Goal: Task Accomplishment & Management: Complete application form

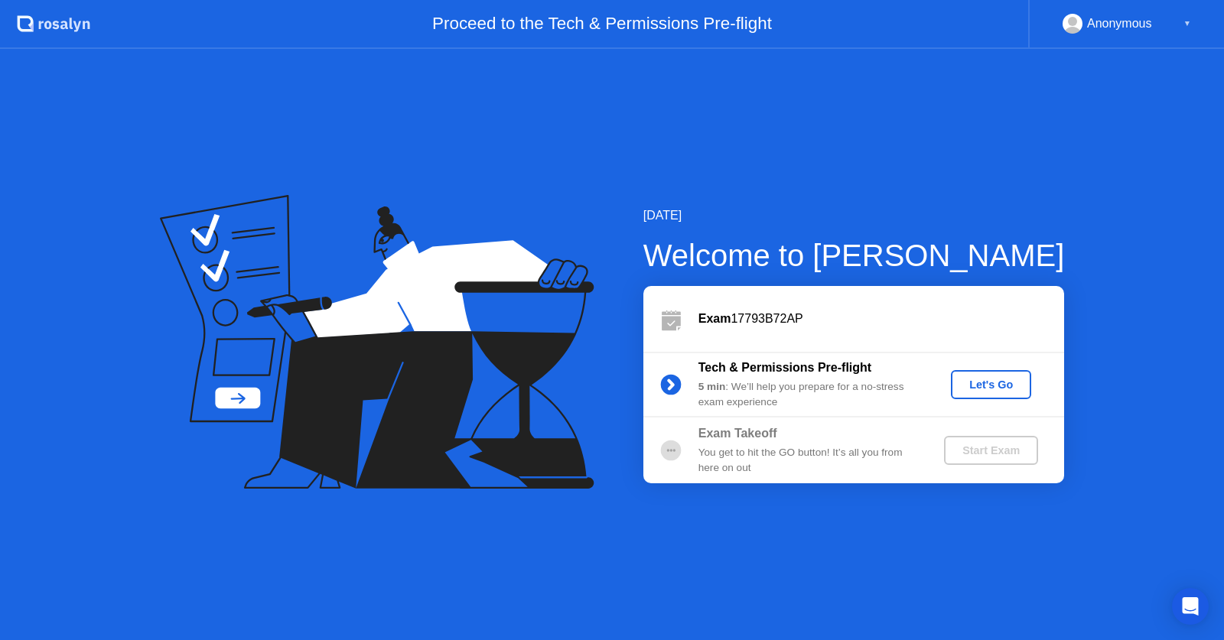
click at [979, 381] on div "Let's Go" at bounding box center [991, 385] width 68 height 12
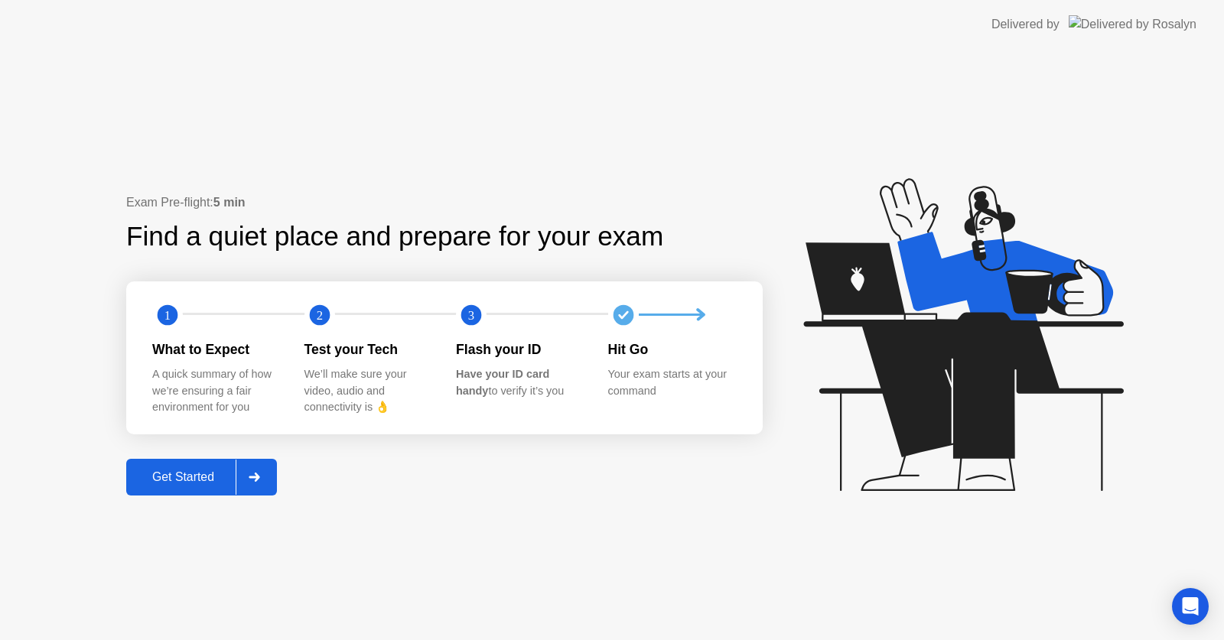
click at [190, 477] on div "Get Started" at bounding box center [183, 478] width 105 height 14
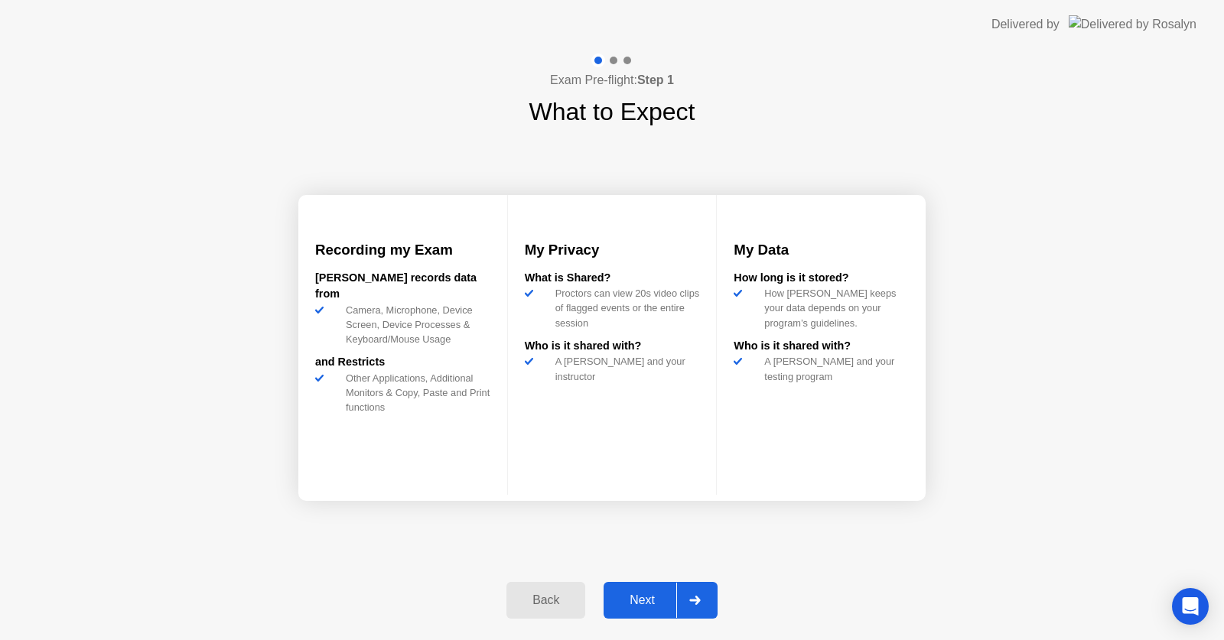
click at [645, 597] on div "Next" at bounding box center [642, 601] width 68 height 14
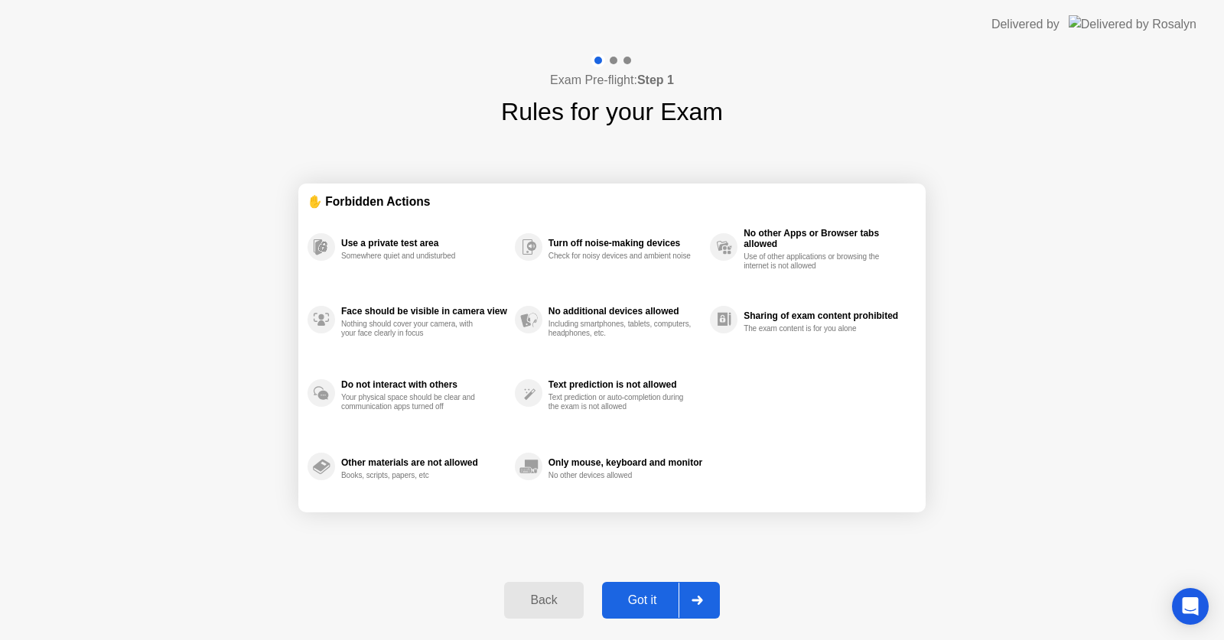
click at [644, 600] on div "Got it" at bounding box center [643, 601] width 72 height 14
select select "**********"
select select "*******"
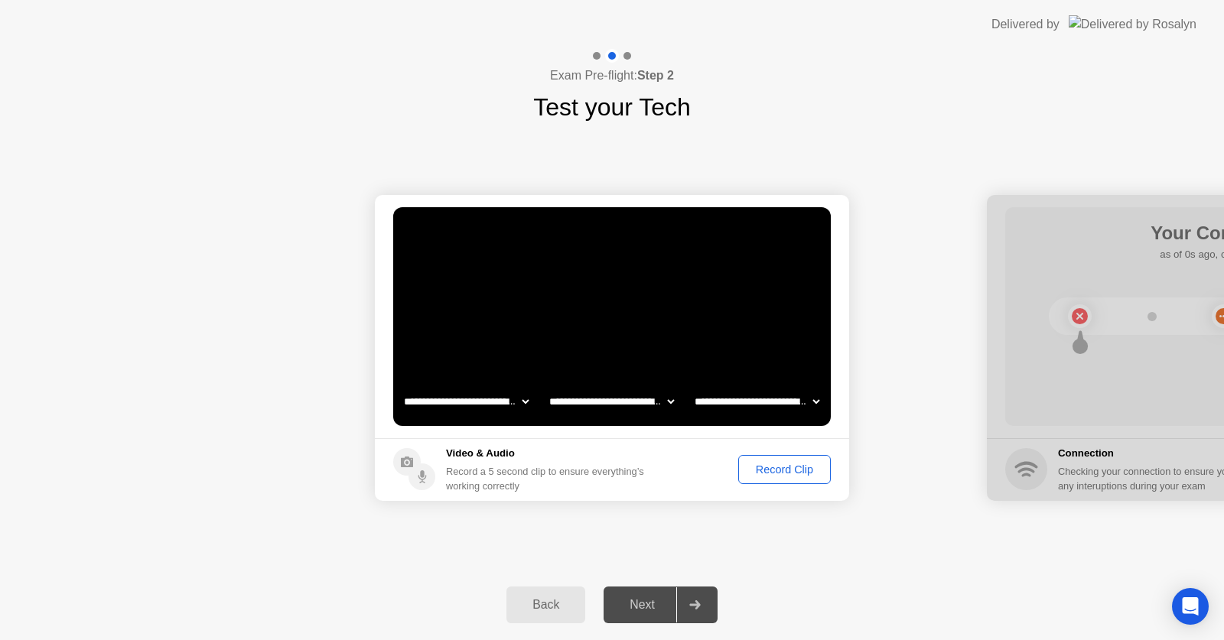
click at [777, 468] on div "Record Clip" at bounding box center [785, 470] width 82 height 12
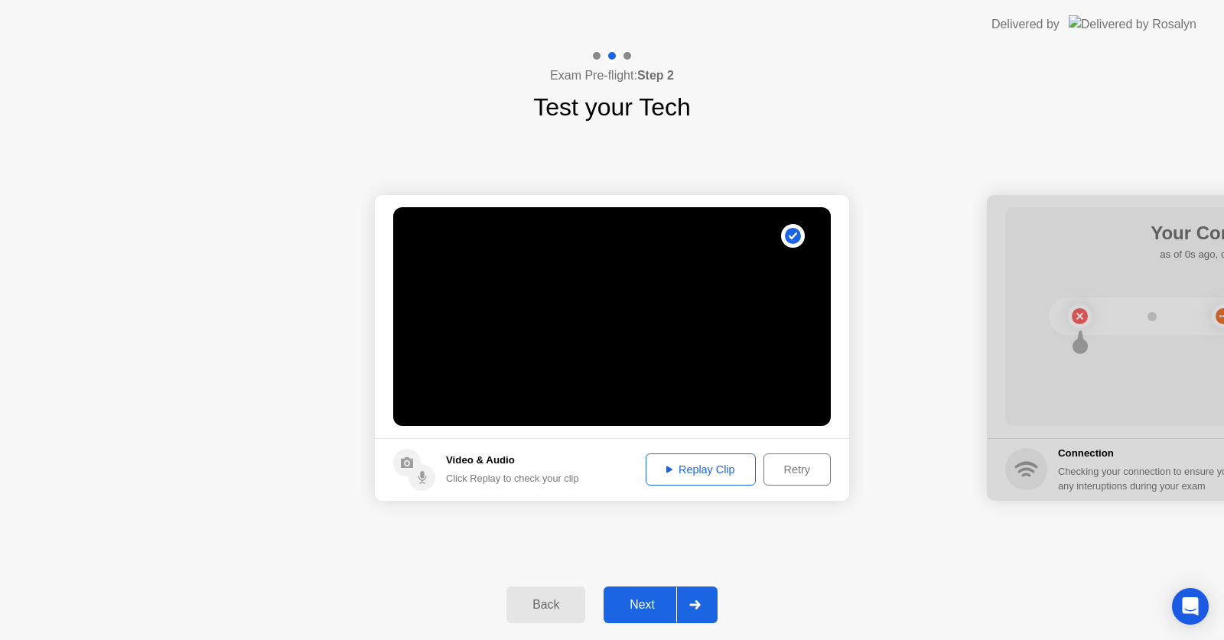
click at [670, 468] on div "Replay Clip" at bounding box center [700, 470] width 99 height 12
click at [637, 598] on div "Next" at bounding box center [642, 605] width 68 height 14
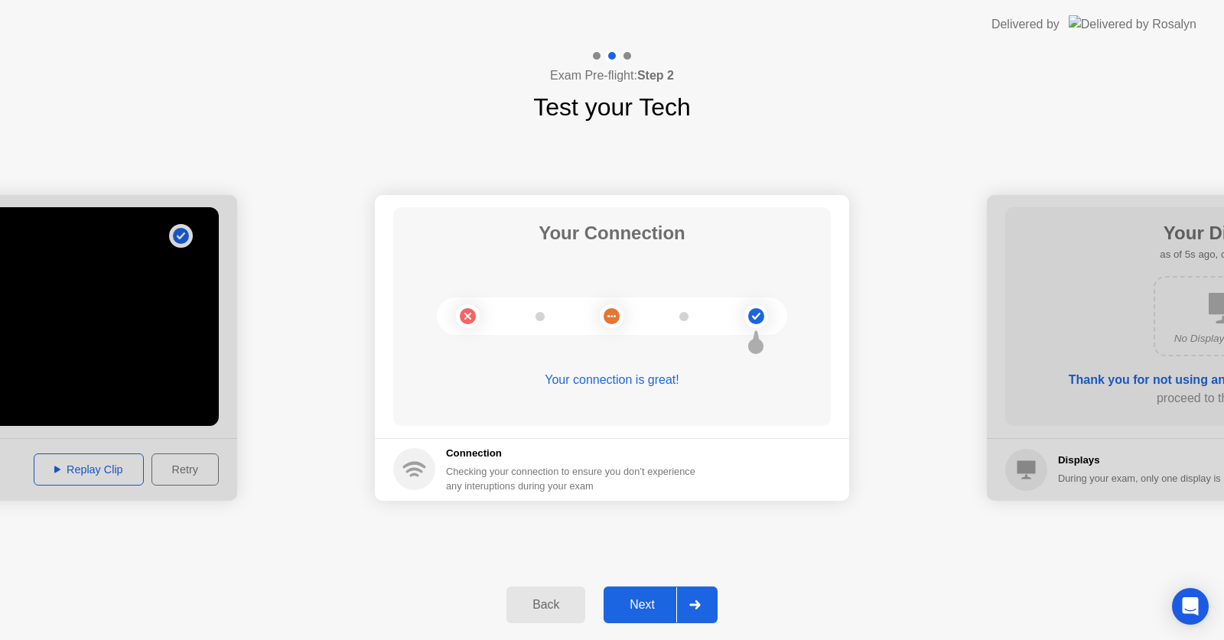
click at [641, 601] on div "Next" at bounding box center [642, 605] width 68 height 14
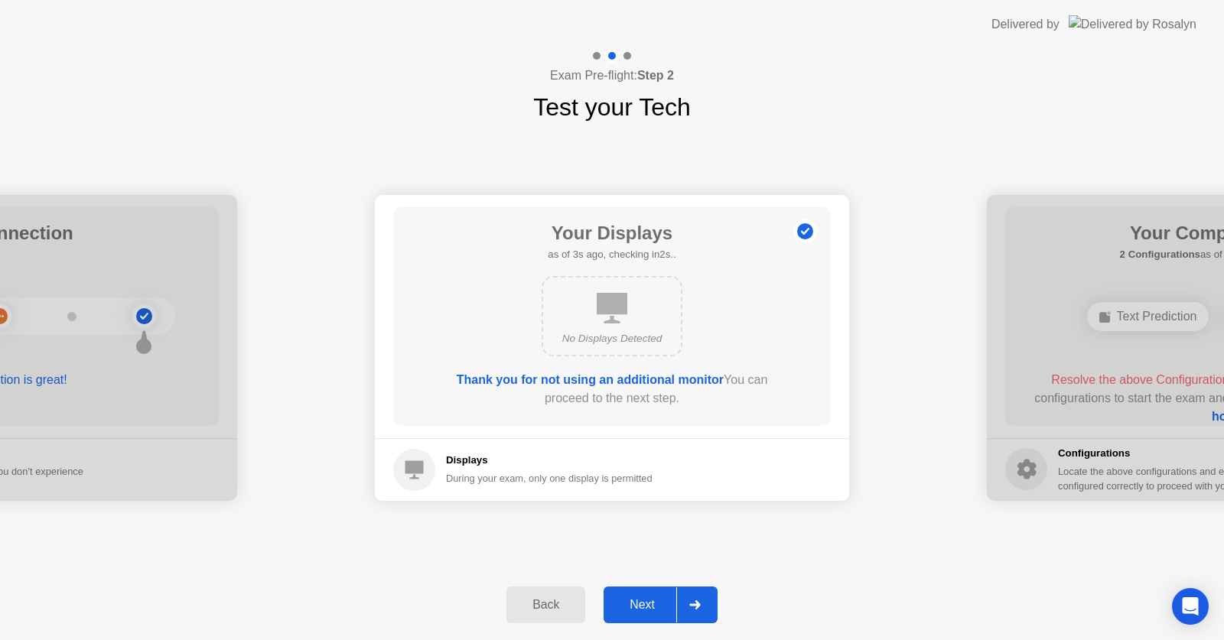
click at [641, 601] on div "Next" at bounding box center [642, 605] width 68 height 14
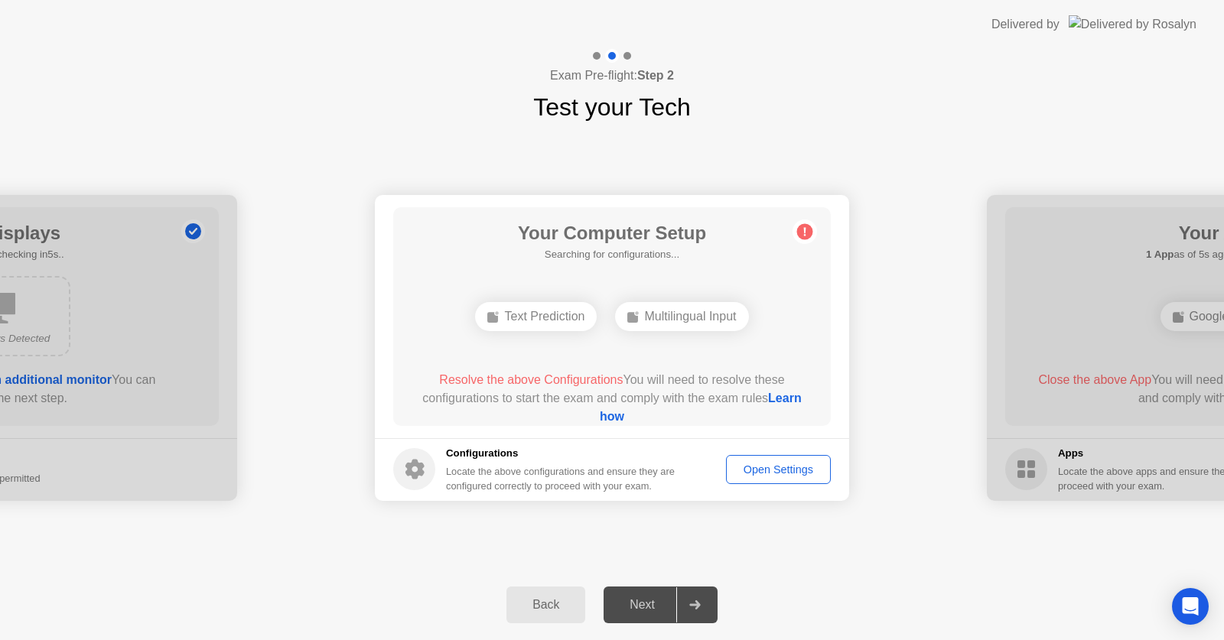
click at [798, 459] on button "Open Settings" at bounding box center [778, 469] width 105 height 29
click at [531, 313] on div "Text Prediction" at bounding box center [536, 316] width 122 height 29
click at [668, 324] on div "Multilingual Input" at bounding box center [681, 316] width 133 height 29
click at [760, 464] on div "Open Settings" at bounding box center [779, 470] width 94 height 12
click at [770, 474] on div "Open Settings" at bounding box center [779, 470] width 94 height 12
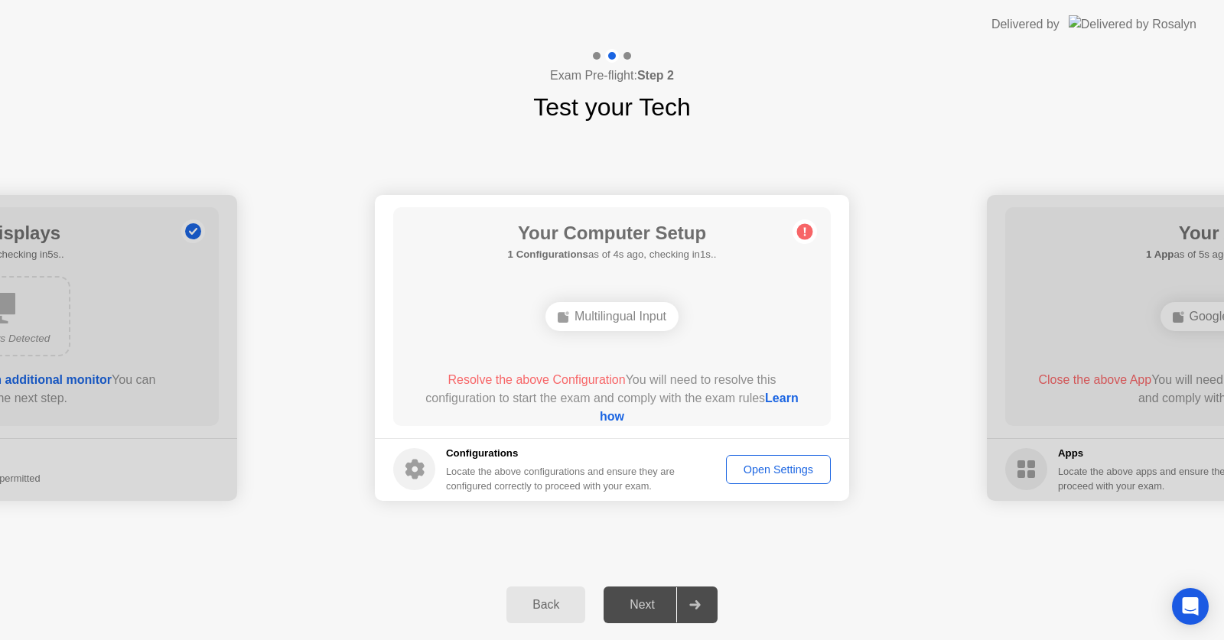
click at [769, 474] on div "Open Settings" at bounding box center [779, 470] width 94 height 12
drag, startPoint x: 563, startPoint y: 319, endPoint x: 632, endPoint y: 325, distance: 69.1
click at [632, 325] on div "Multilingual Input" at bounding box center [612, 316] width 133 height 29
click at [621, 416] on link "Learn how" at bounding box center [699, 407] width 199 height 31
click at [794, 465] on div "Open Settings" at bounding box center [779, 470] width 94 height 12
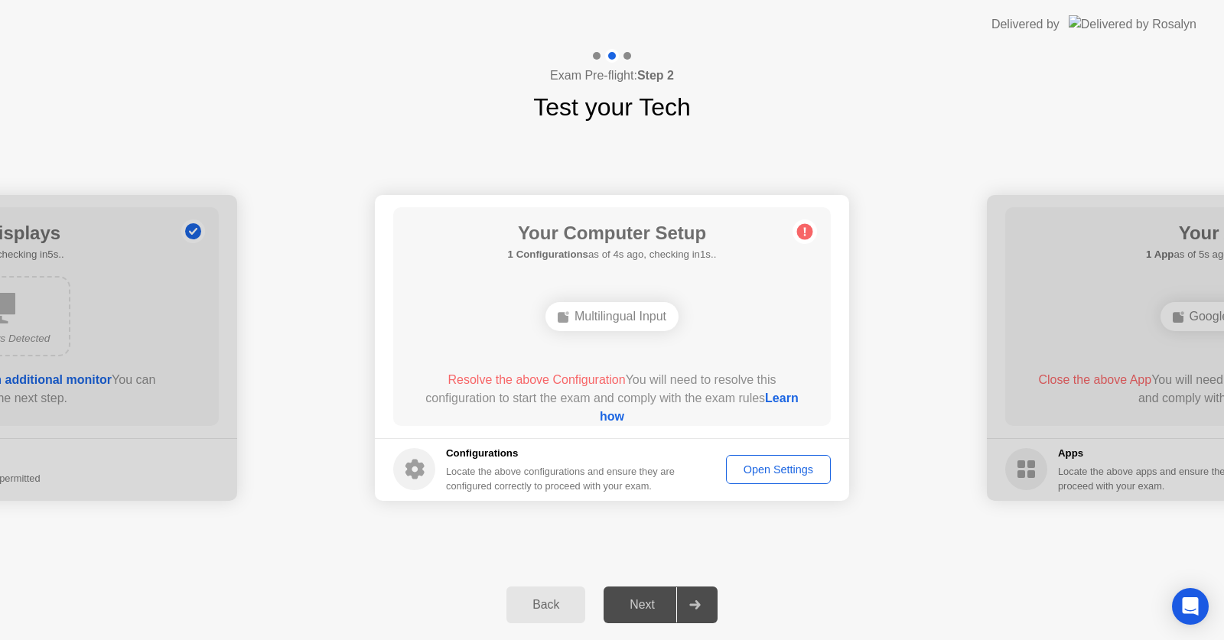
click at [760, 471] on div "Open Settings" at bounding box center [779, 470] width 94 height 12
click at [754, 476] on div "Open Settings" at bounding box center [779, 470] width 94 height 12
click at [600, 418] on link "Learn how" at bounding box center [699, 407] width 199 height 31
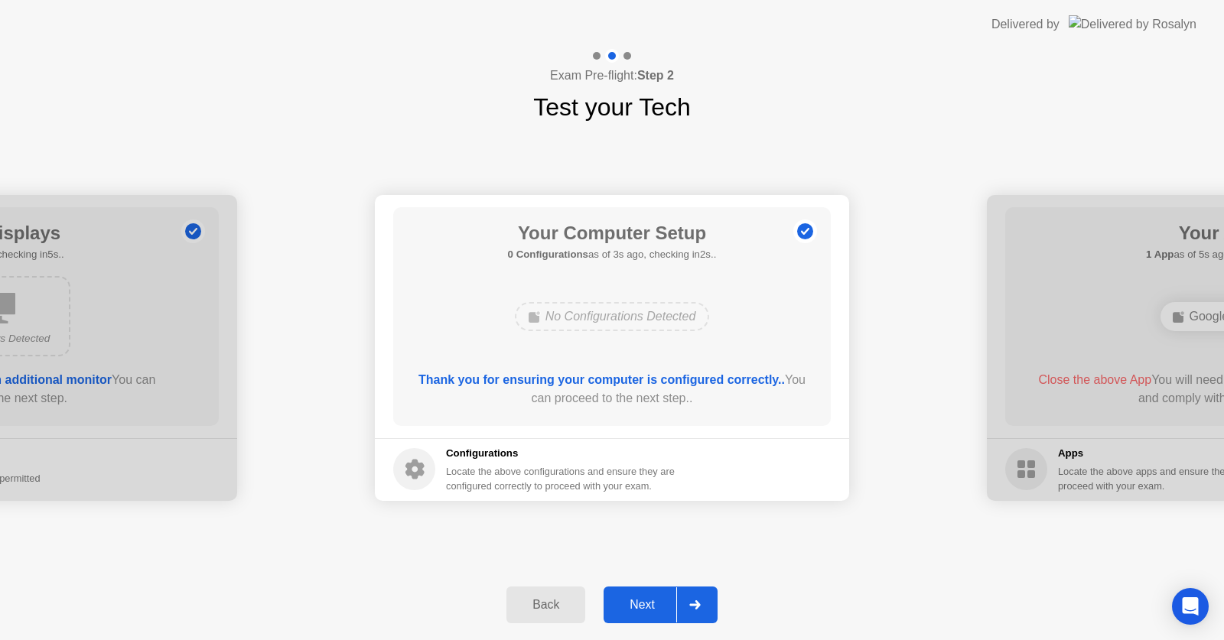
click at [657, 598] on div "Next" at bounding box center [642, 605] width 68 height 14
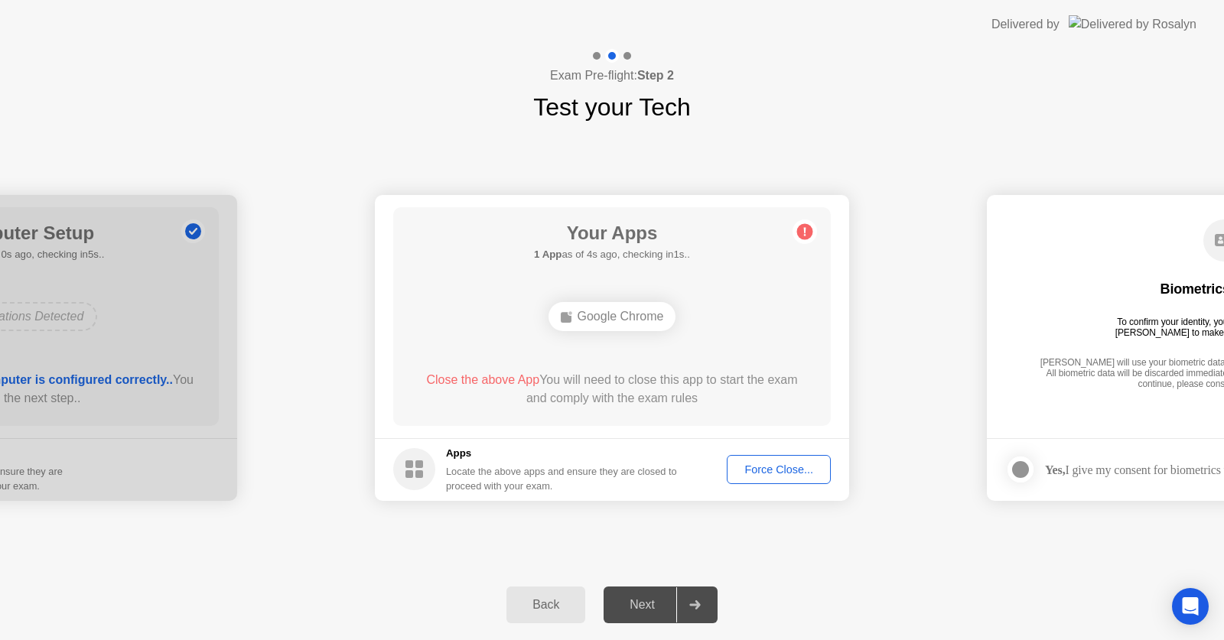
click at [763, 471] on div "Force Close..." at bounding box center [778, 470] width 93 height 12
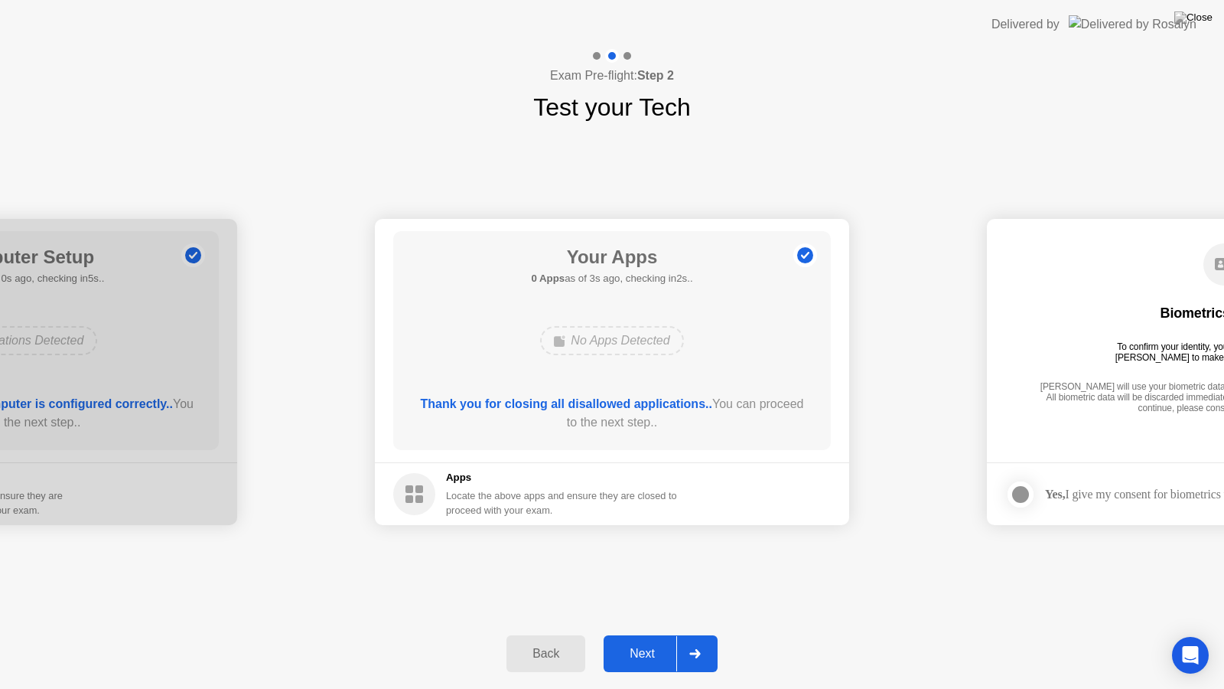
click at [650, 640] on div "Next" at bounding box center [642, 654] width 68 height 14
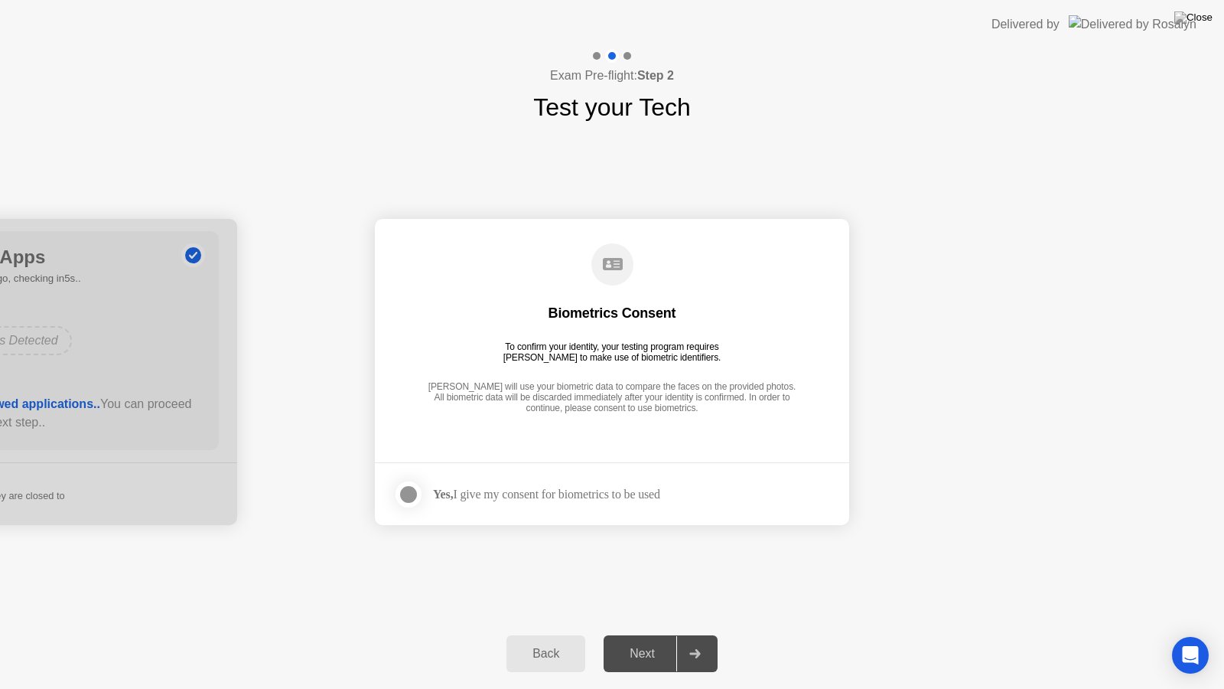
click at [407, 494] on div at bounding box center [408, 494] width 18 height 18
click at [646, 640] on div "Next" at bounding box center [642, 654] width 68 height 14
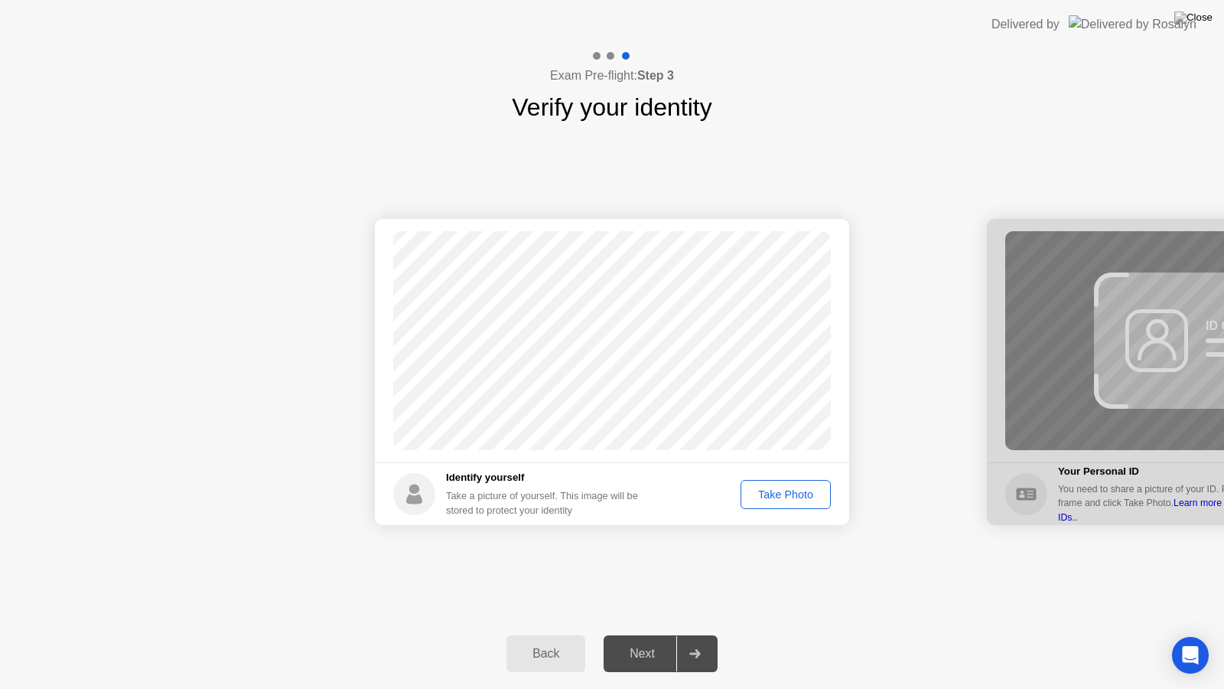
click at [778, 496] on div "Take Photo" at bounding box center [786, 494] width 80 height 12
click at [641, 640] on div "Next" at bounding box center [642, 654] width 68 height 14
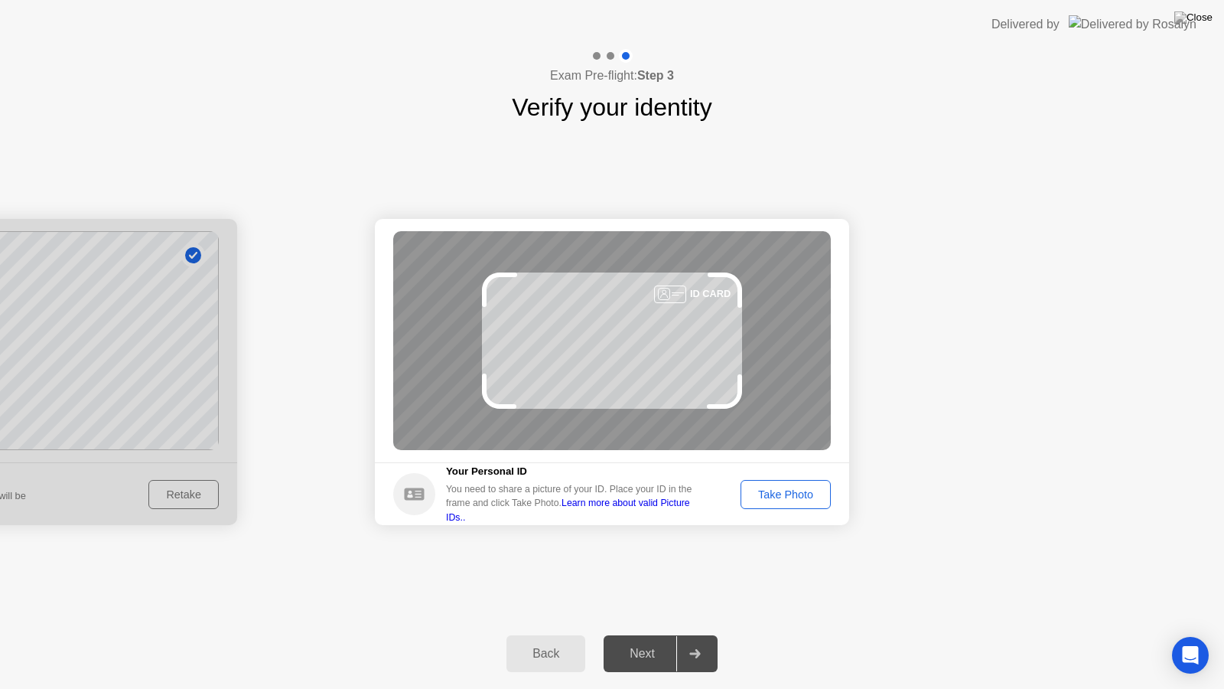
click at [793, 497] on div "Take Photo" at bounding box center [786, 494] width 80 height 12
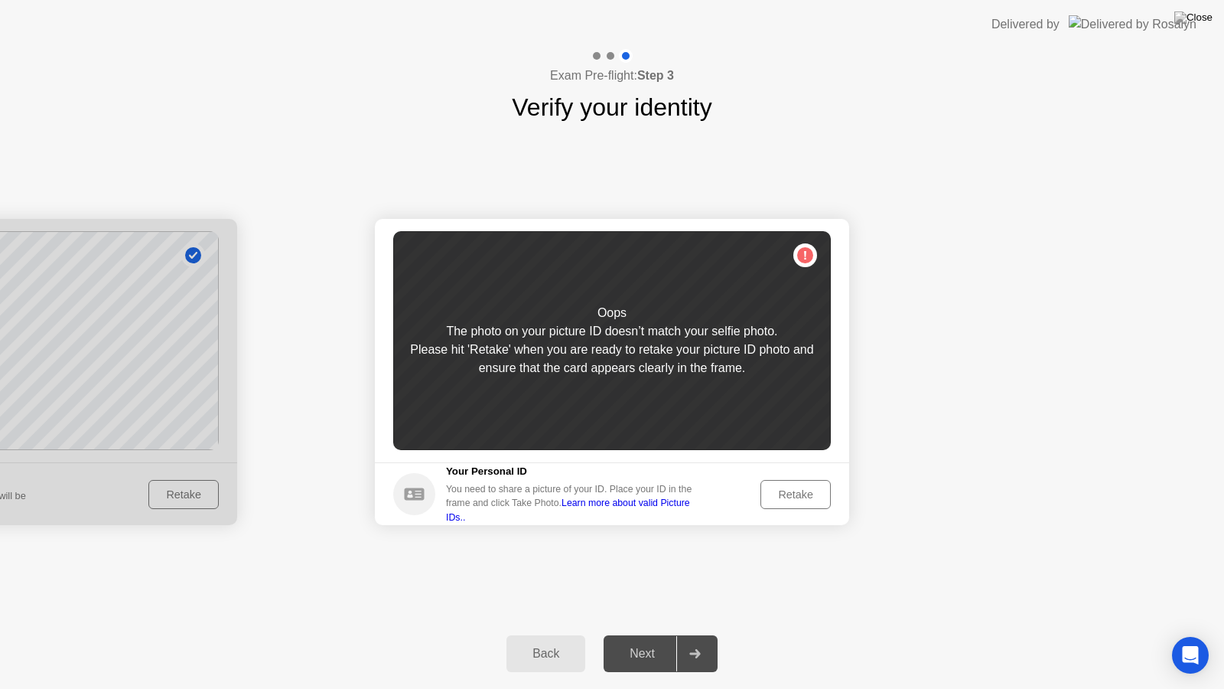
click at [790, 497] on div "Retake" at bounding box center [796, 494] width 60 height 12
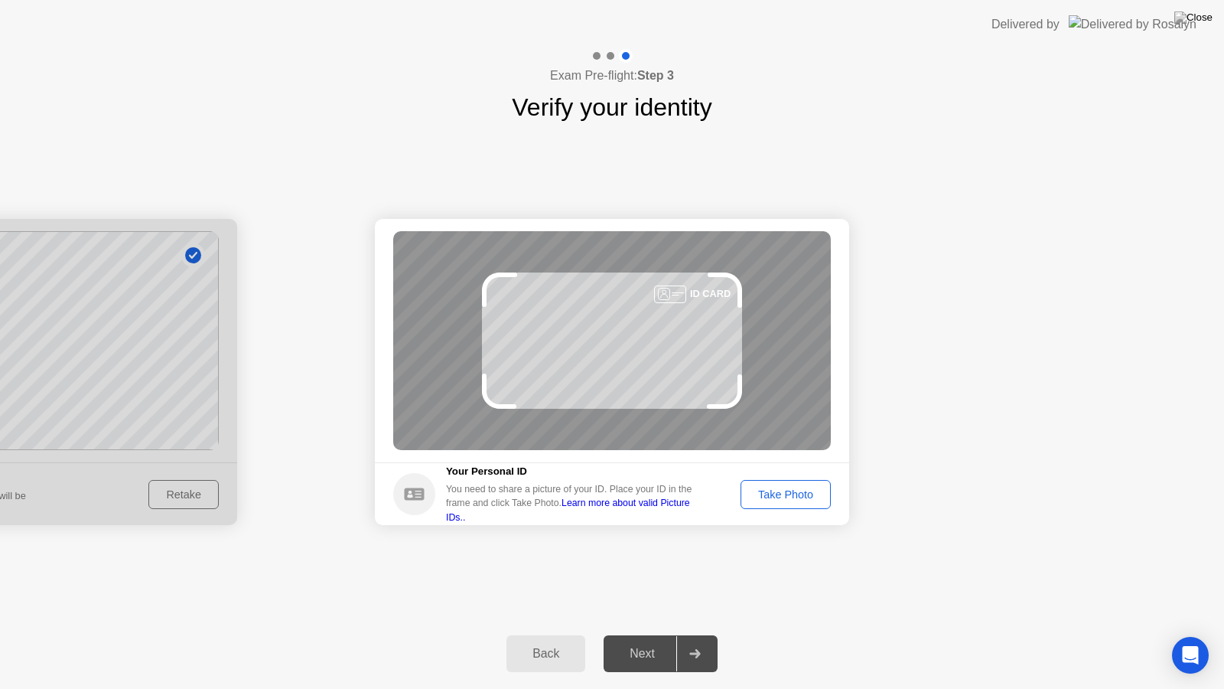
click at [790, 497] on div "Take Photo" at bounding box center [786, 494] width 80 height 12
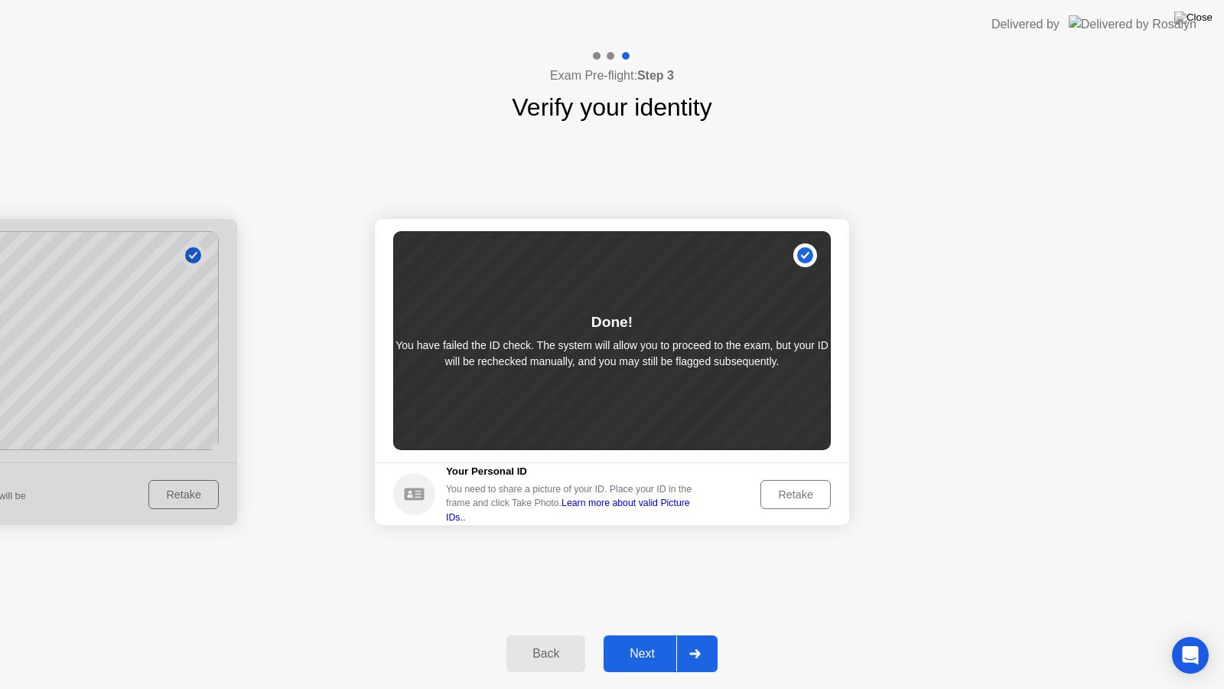
click at [634, 640] on div "Next" at bounding box center [642, 654] width 68 height 14
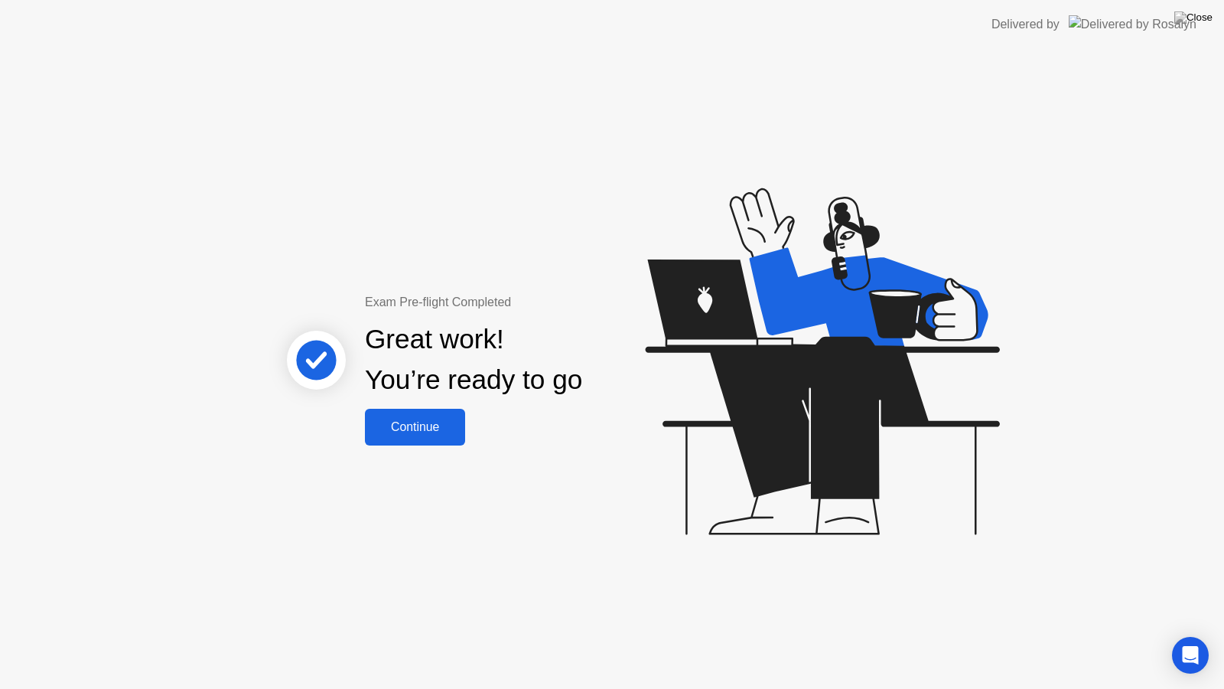
click at [425, 426] on div "Continue" at bounding box center [415, 427] width 91 height 14
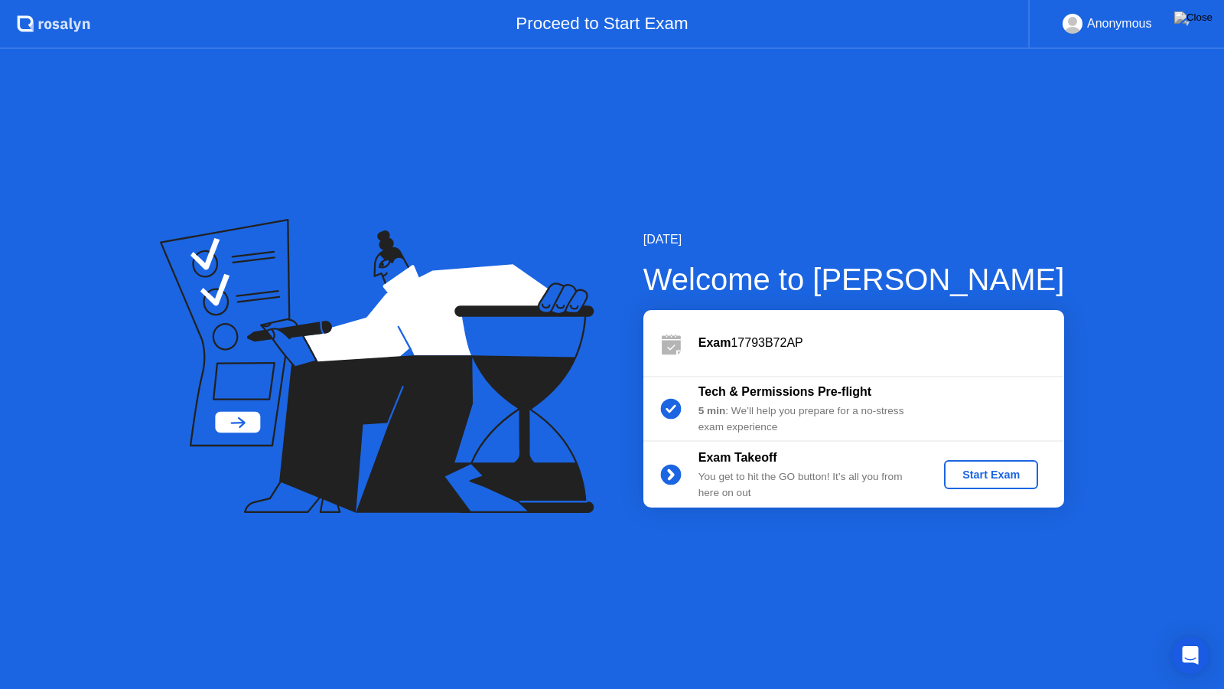
click at [981, 470] on div "Start Exam" at bounding box center [991, 474] width 82 height 12
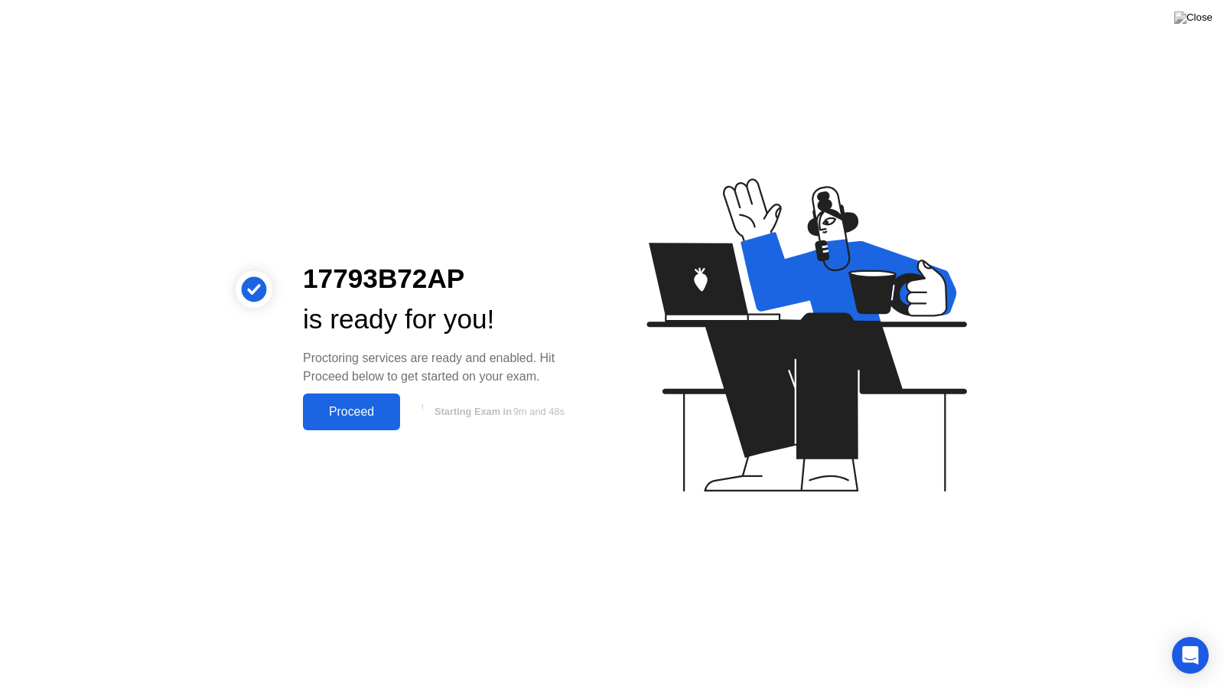
click at [362, 407] on div "Proceed" at bounding box center [352, 412] width 88 height 14
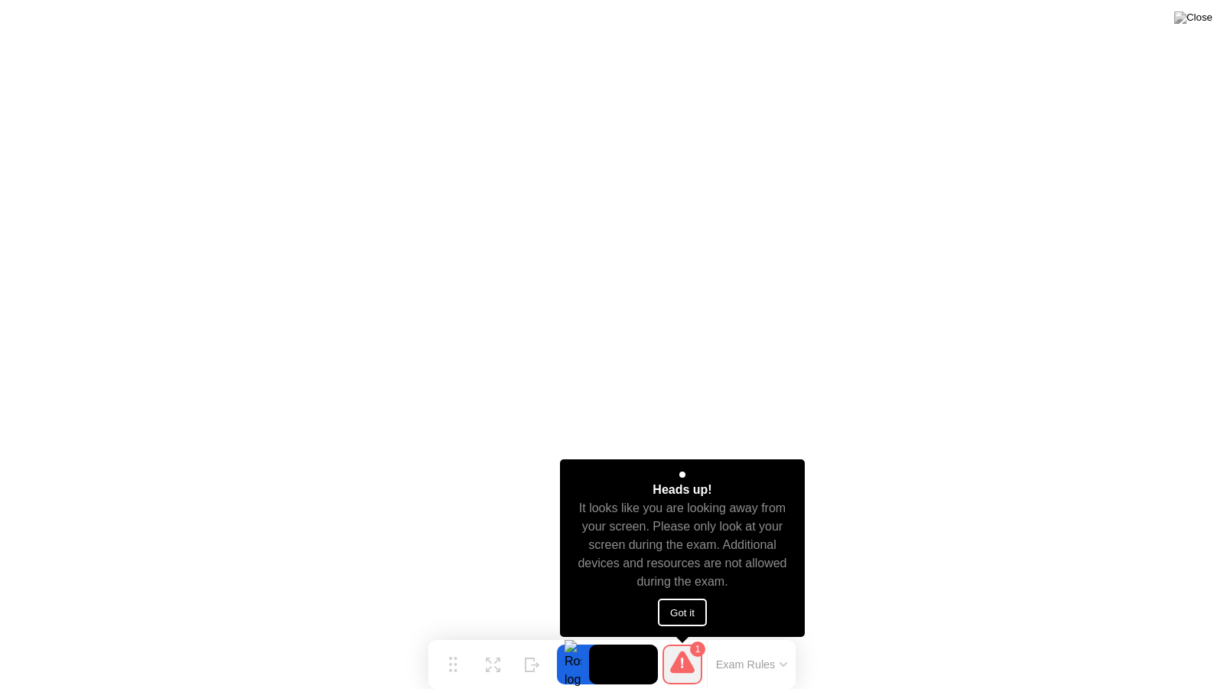
click at [684, 640] on icon at bounding box center [682, 661] width 24 height 22
click at [675, 608] on button "Got it" at bounding box center [682, 612] width 49 height 28
